Goal: Information Seeking & Learning: Learn about a topic

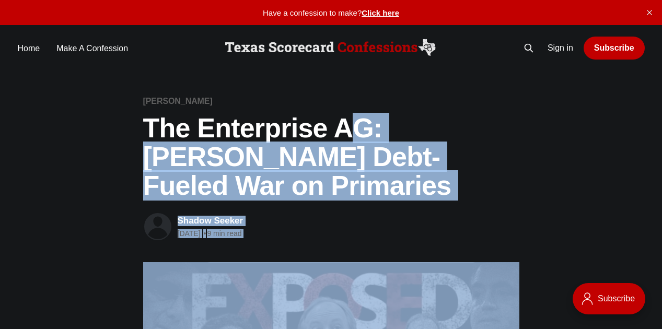
drag, startPoint x: 384, startPoint y: 147, endPoint x: 346, endPoint y: 116, distance: 49.4
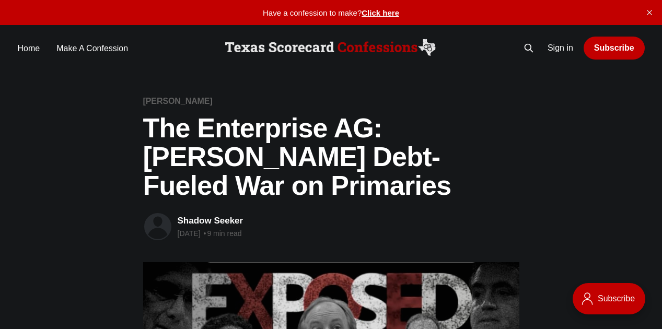
click at [30, 51] on link "Home" at bounding box center [29, 48] width 22 height 14
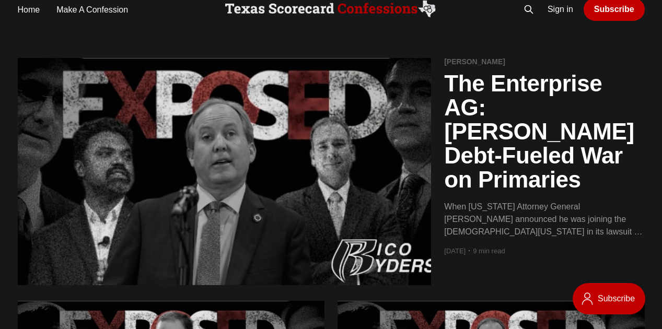
scroll to position [42, 0]
